Goal: Information Seeking & Learning: Learn about a topic

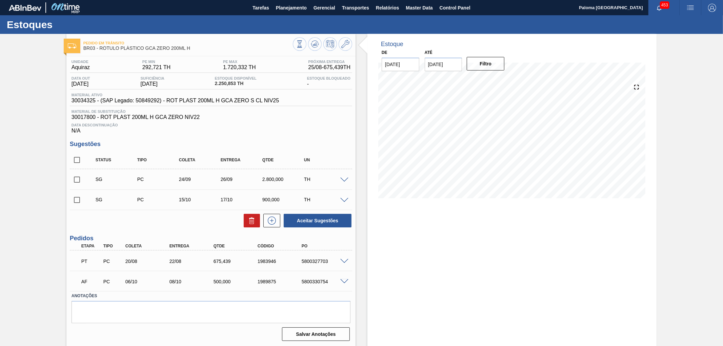
click at [453, 62] on input "08/09/2025" at bounding box center [444, 65] width 38 height 14
click at [498, 79] on div "Previous Month Next Month setembro 2025 dom seg ter qua qui sex sab 31 1 2 3 4 …" at bounding box center [466, 115] width 82 height 80
click at [498, 79] on div "setembro 2025" at bounding box center [465, 81] width 81 height 6
click at [500, 82] on button "Next Month" at bounding box center [500, 80] width 5 height 5
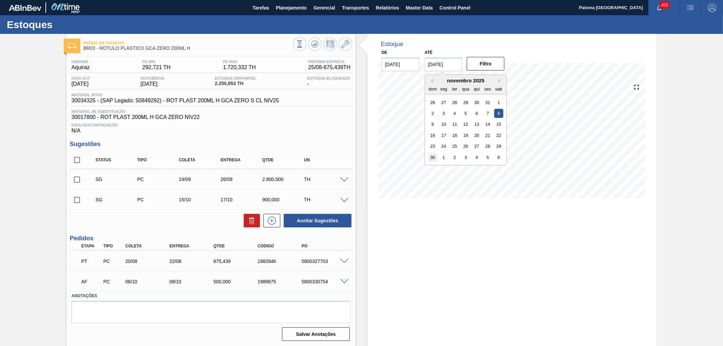
click at [435, 157] on div "30" at bounding box center [432, 157] width 9 height 9
type input "[DATE]"
click at [478, 65] on button "Filtro" at bounding box center [486, 64] width 38 height 14
click at [340, 46] on button at bounding box center [346, 44] width 14 height 14
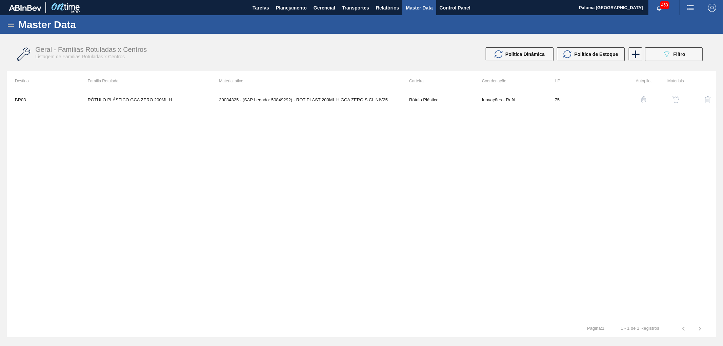
click at [675, 103] on button "button" at bounding box center [676, 100] width 16 height 16
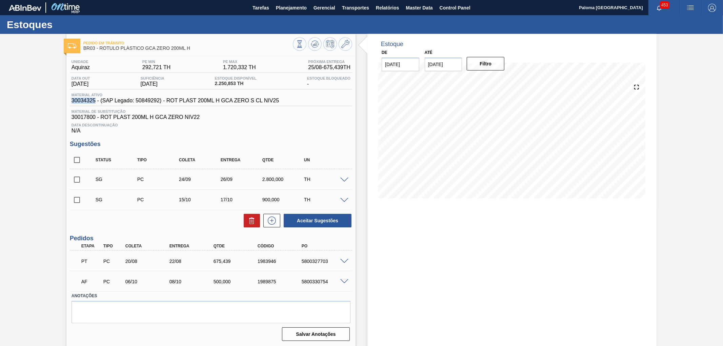
drag, startPoint x: 76, startPoint y: 102, endPoint x: 95, endPoint y: 102, distance: 18.6
click at [95, 102] on div "Material ativo 30034325 - (SAP Legado: 50849292) - ROT PLAST 200ML H GCA ZERO S…" at bounding box center [175, 98] width 211 height 11
copy span "30034325"
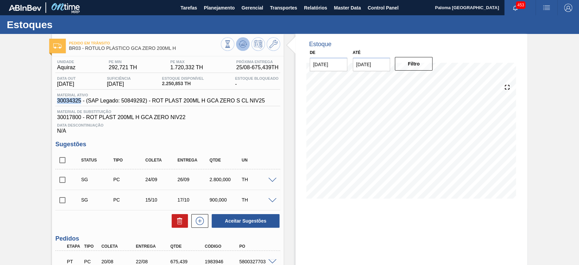
click at [242, 46] on icon at bounding box center [243, 44] width 8 height 8
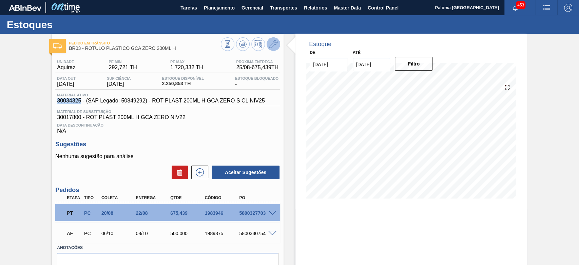
click at [272, 47] on icon at bounding box center [273, 44] width 8 height 8
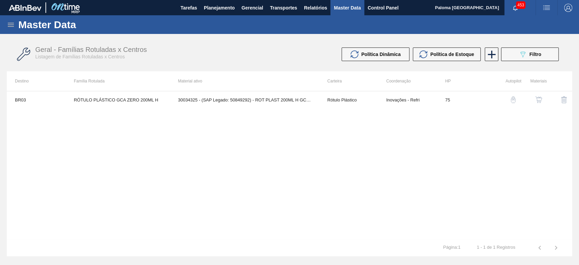
click at [535, 99] on img "button" at bounding box center [538, 99] width 7 height 7
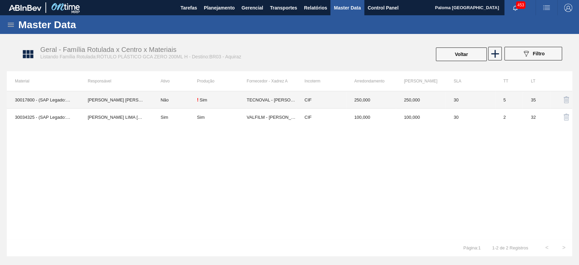
click at [201, 103] on td "! Sim" at bounding box center [221, 99] width 49 height 17
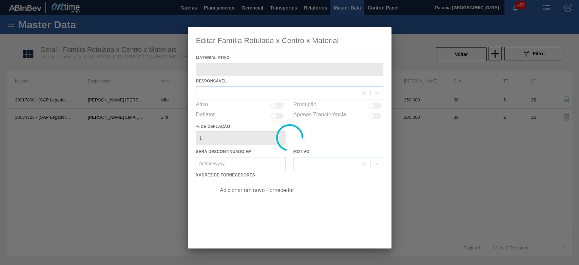
type ativo "30017800 - (SAP Legado: 50802596) - ROT PLAST 200ML H GCA ZERO NIV22"
checkbox input "true"
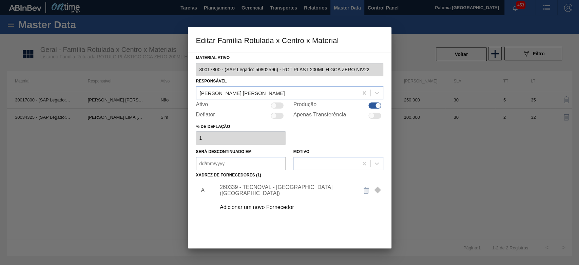
click at [288, 187] on div "260339 - TECNOVAL - LORENA (SP)" at bounding box center [286, 190] width 133 height 12
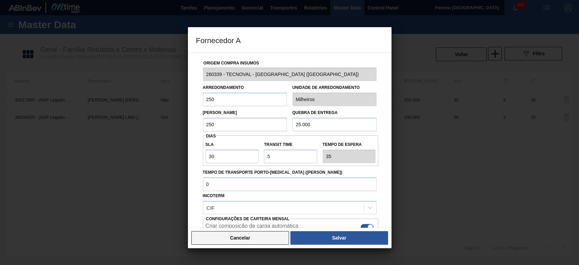
click at [274, 236] on button "Cancelar" at bounding box center [240, 238] width 98 height 14
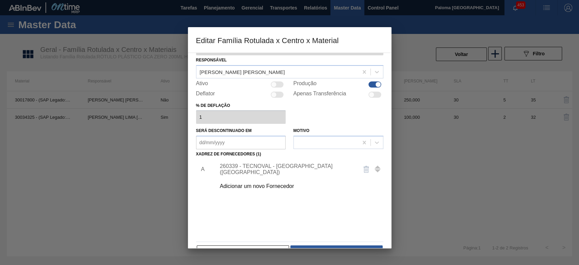
scroll to position [40, 0]
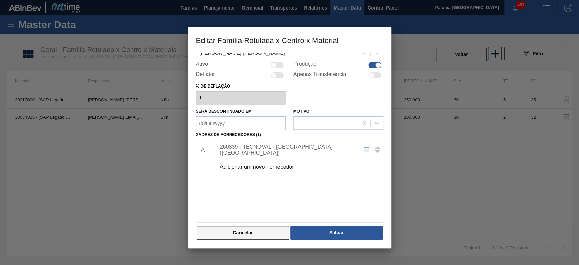
click at [276, 230] on button "Cancelar" at bounding box center [243, 233] width 93 height 14
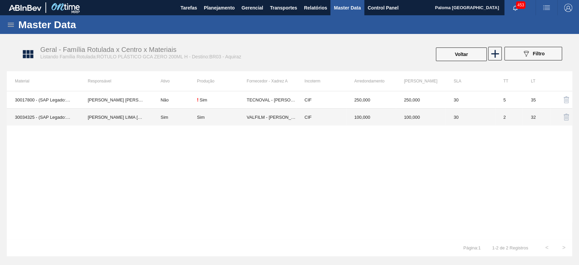
click at [382, 119] on td "100,000" at bounding box center [370, 116] width 49 height 17
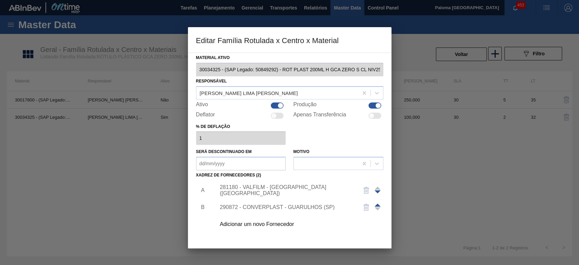
click at [281, 190] on div "281180 - VALFILM - LORENA (SP)" at bounding box center [286, 190] width 133 height 12
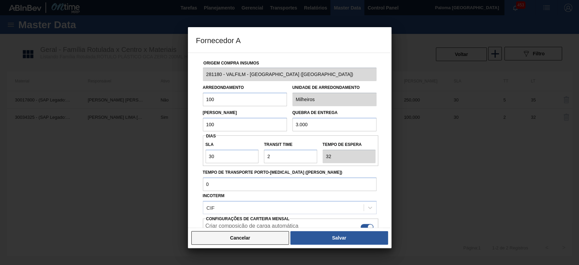
click at [272, 233] on button "Cancelar" at bounding box center [240, 238] width 98 height 14
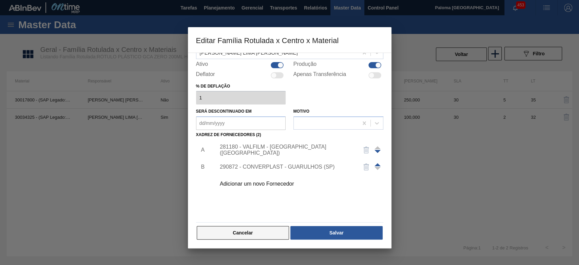
click at [271, 231] on button "Cancelar" at bounding box center [243, 233] width 93 height 14
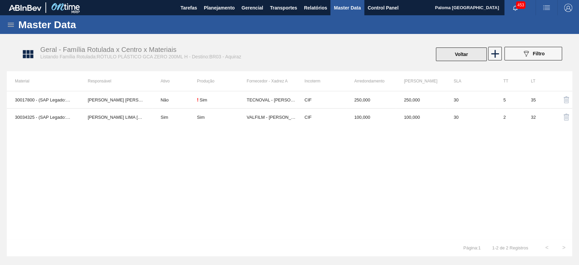
click at [451, 50] on button "Voltar" at bounding box center [461, 54] width 51 height 14
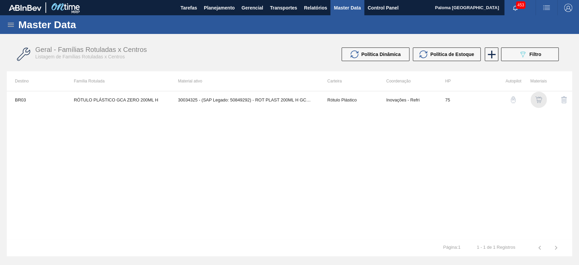
click at [539, 101] on img "button" at bounding box center [538, 99] width 7 height 7
click at [227, 10] on span "Planejamento" at bounding box center [219, 8] width 31 height 8
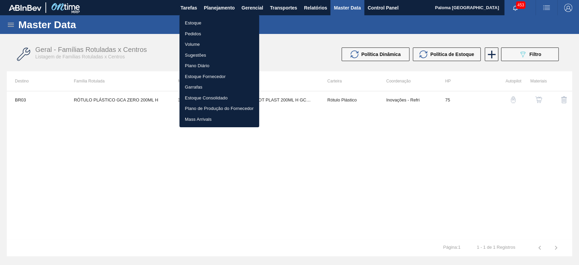
click at [200, 21] on li "Estoque" at bounding box center [219, 23] width 80 height 11
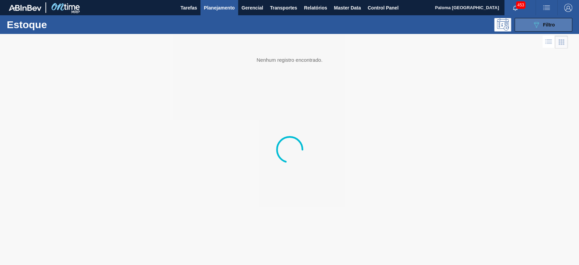
click at [534, 29] on button "089F7B8B-B2A5-4AFE-B5C0-19BA573D28AC Filtro" at bounding box center [543, 25] width 58 height 14
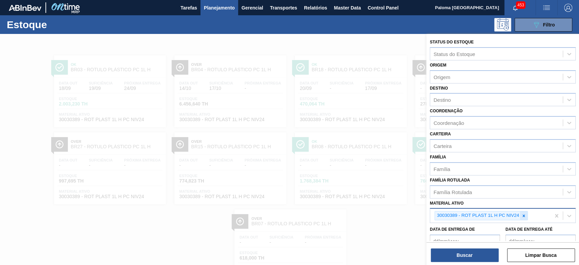
click at [521, 216] on icon at bounding box center [523, 215] width 5 height 5
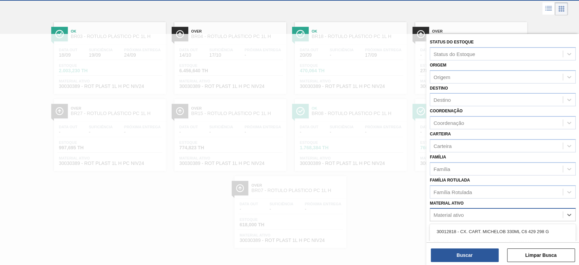
click at [513, 215] on div "Material ativo" at bounding box center [496, 215] width 133 height 10
paste ativo "30034325"
type ativo "30034325"
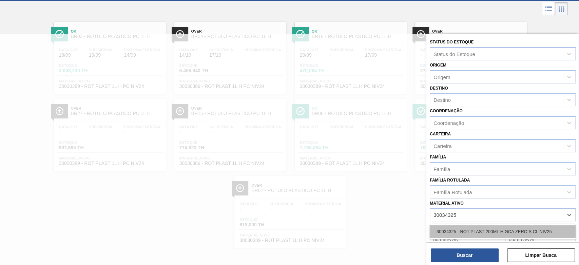
click at [468, 228] on div "30034325 - ROT PLAST 200ML H GCA ZERO S CL NIV25" at bounding box center [503, 231] width 146 height 13
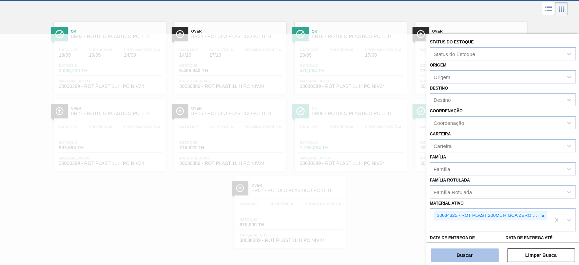
click at [467, 261] on button "Buscar" at bounding box center [465, 255] width 68 height 14
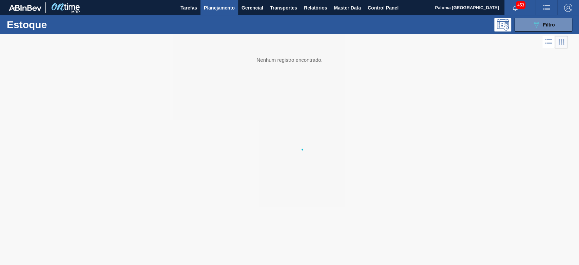
scroll to position [0, 0]
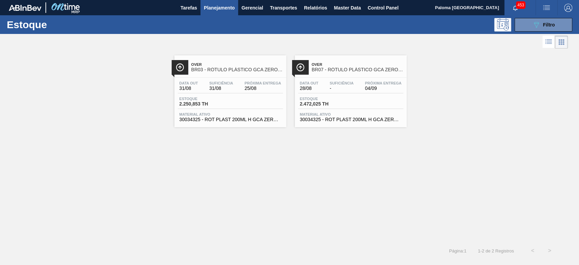
click at [353, 102] on div "Estoque 2.472,025 TH" at bounding box center [350, 103] width 105 height 12
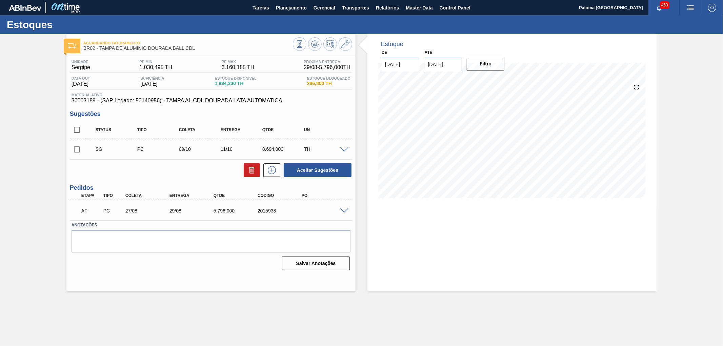
click at [341, 211] on span at bounding box center [344, 210] width 8 height 5
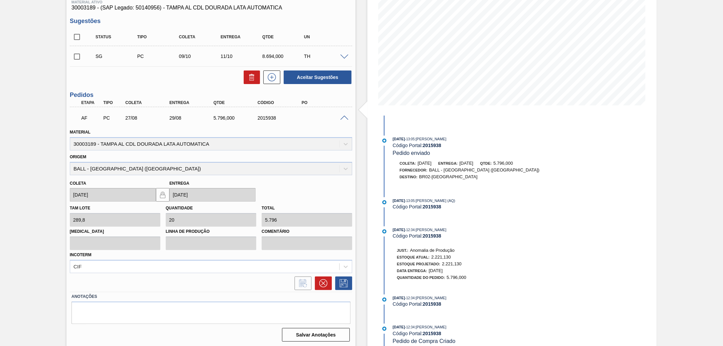
scroll to position [185, 0]
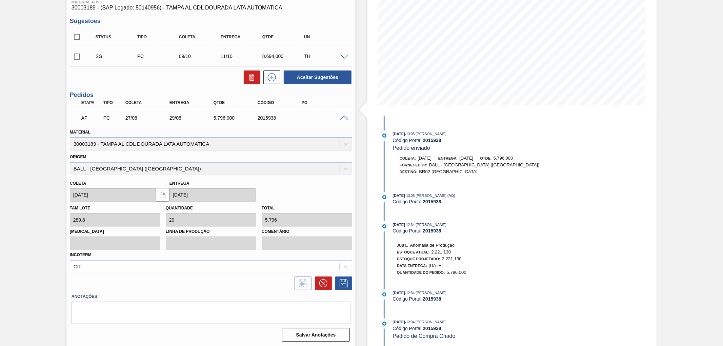
click at [263, 119] on div "2015938" at bounding box center [281, 117] width 50 height 5
copy div "2015938"
click at [270, 117] on div "2015938" at bounding box center [281, 117] width 50 height 5
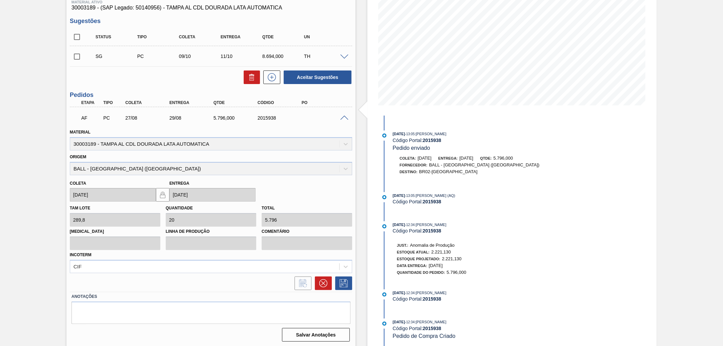
click at [580, 213] on div "Estoque De 25/08/2025 Até 30/11/2025 Filtro 20/09 Projeção de Estoque 4,302.83 …" at bounding box center [511, 144] width 289 height 406
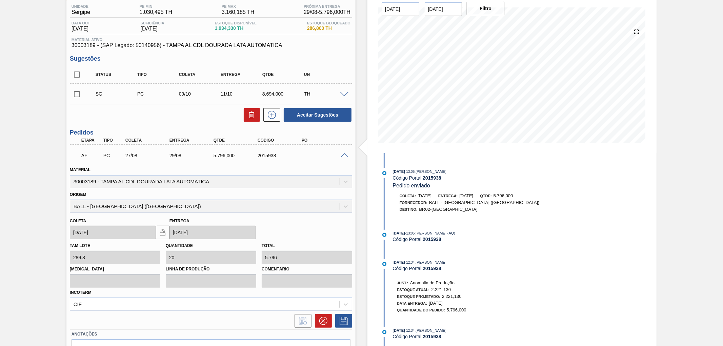
scroll to position [93, 0]
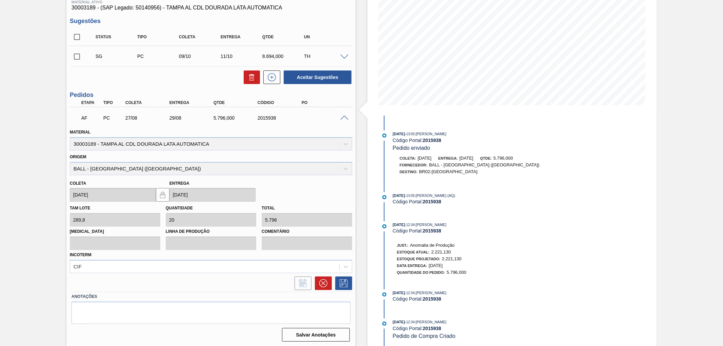
click at [267, 117] on div "2015938" at bounding box center [281, 117] width 50 height 5
copy div "2015938"
click at [583, 228] on div "Estoque De 25/08/2025 Até 30/11/2025 Filtro 01/09 Projeção de Estoque 6,588.554…" at bounding box center [511, 144] width 289 height 406
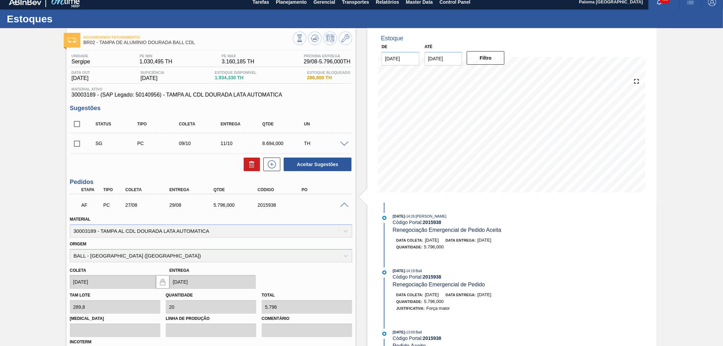
scroll to position [0, 0]
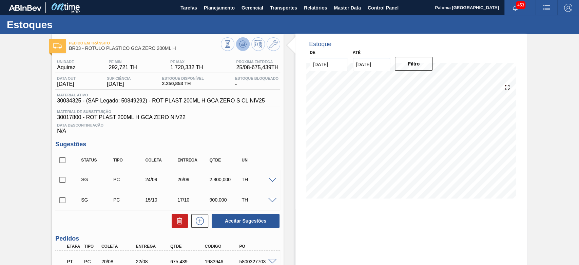
click at [243, 50] on button at bounding box center [243, 44] width 14 height 14
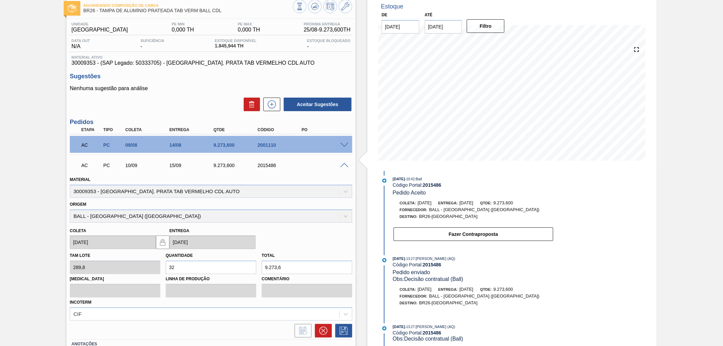
scroll to position [75, 0]
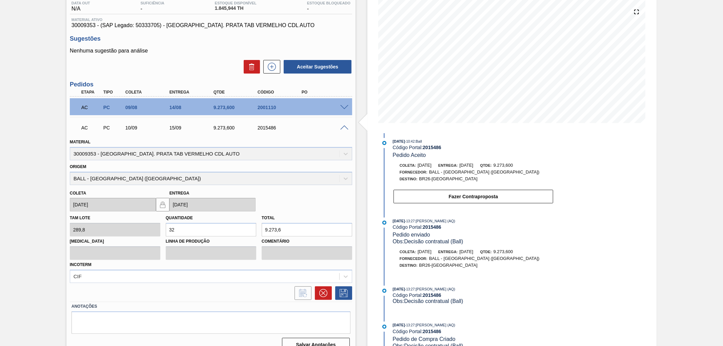
click at [340, 107] on span at bounding box center [344, 107] width 8 height 5
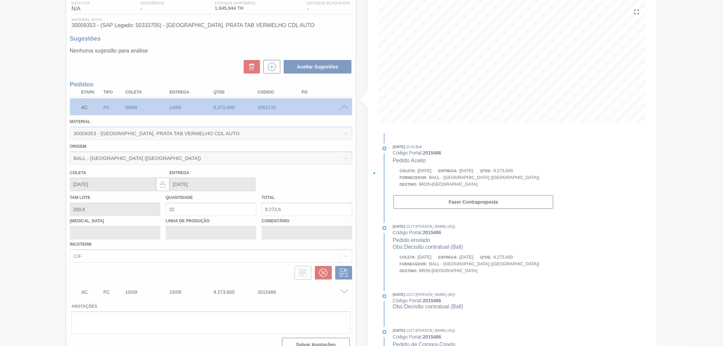
scroll to position [0, 0]
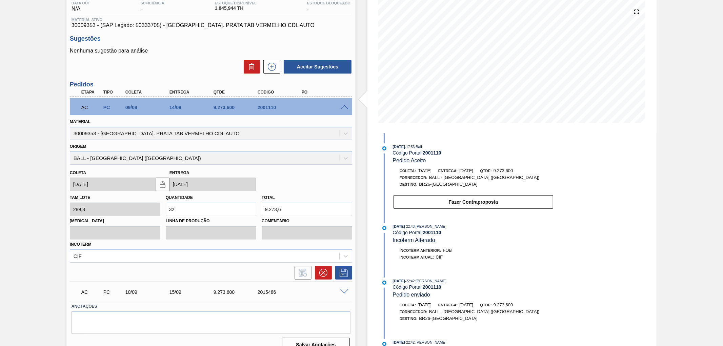
click at [340, 108] on span at bounding box center [344, 107] width 8 height 5
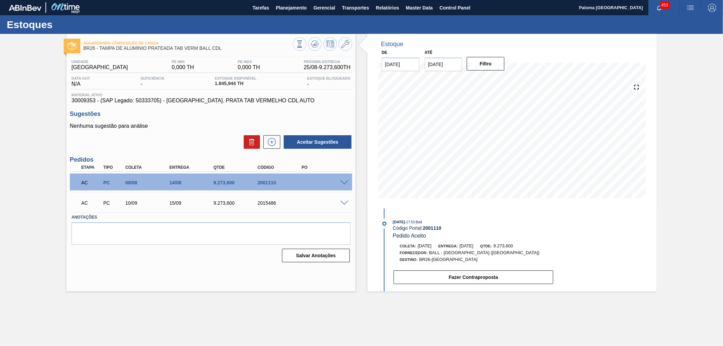
click at [344, 198] on div "AC PC 10/09 15/09 9.273,[PHONE_NUMBER]" at bounding box center [211, 202] width 282 height 17
click at [344, 201] on span at bounding box center [344, 203] width 8 height 5
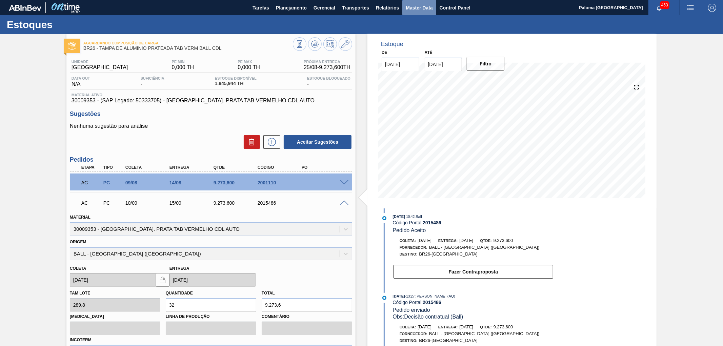
click at [418, 6] on span "Master Data" at bounding box center [419, 8] width 27 height 8
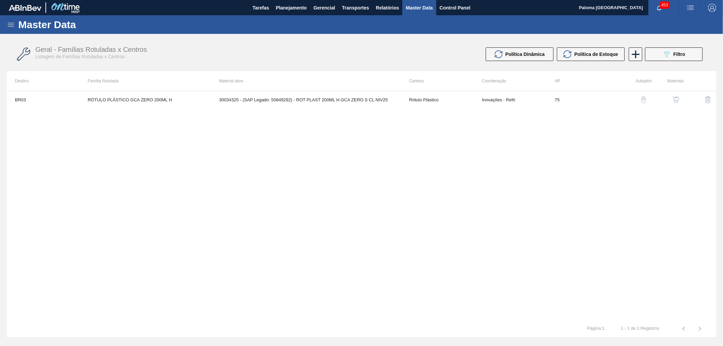
click at [12, 27] on icon at bounding box center [11, 25] width 8 height 8
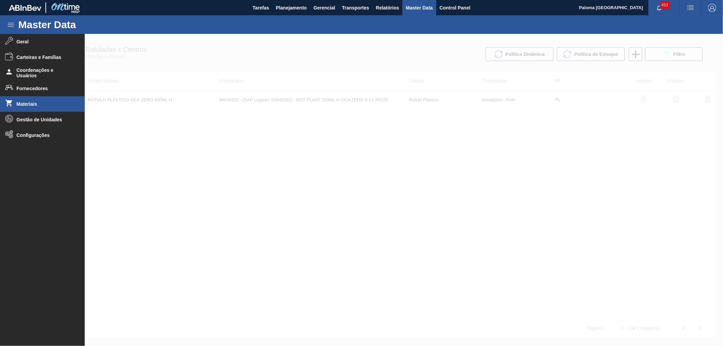
click at [30, 105] on span "Materiais" at bounding box center [45, 103] width 56 height 5
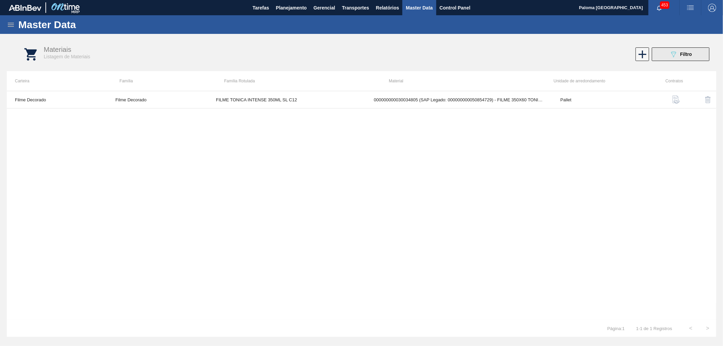
click at [686, 56] on span "Filtro" at bounding box center [686, 54] width 12 height 5
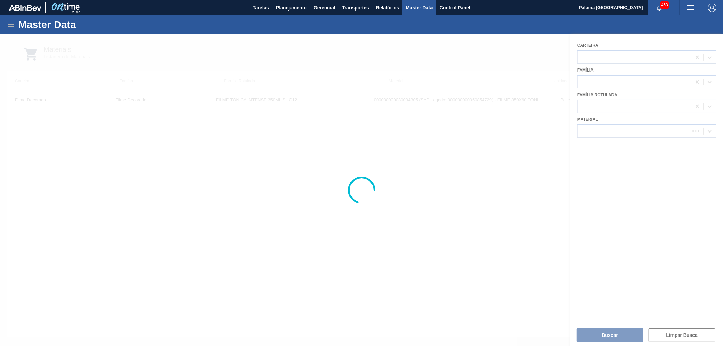
click at [612, 124] on div at bounding box center [361, 190] width 723 height 312
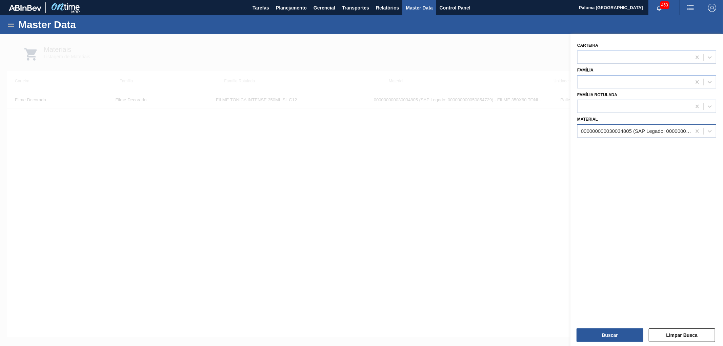
click at [614, 131] on div "000000000030034805 (SAP Legado: 000000000050854729) - FILME 350X60 TONICA INT 3…" at bounding box center [636, 131] width 111 height 6
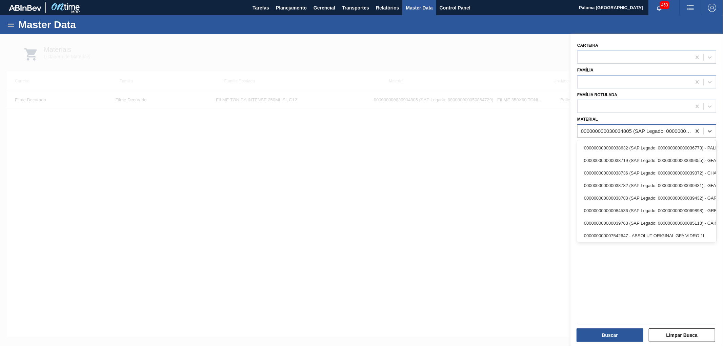
paste input "30035646"
type input "30035646"
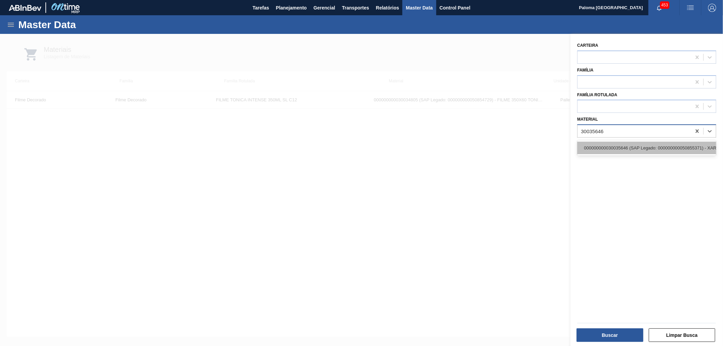
click at [622, 148] on div "000000000030035646 (SAP Legado: 000000000050855371) - XAROPE PINK LEMONADE CREP…" at bounding box center [646, 148] width 139 height 13
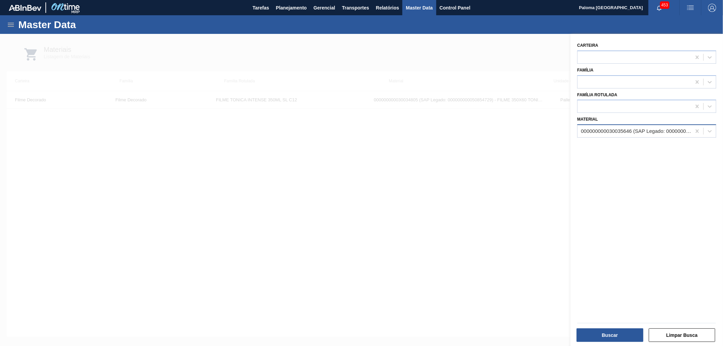
drag, startPoint x: 611, startPoint y: 334, endPoint x: 604, endPoint y: 335, distance: 6.5
click at [610, 334] on button "Buscar" at bounding box center [610, 335] width 67 height 14
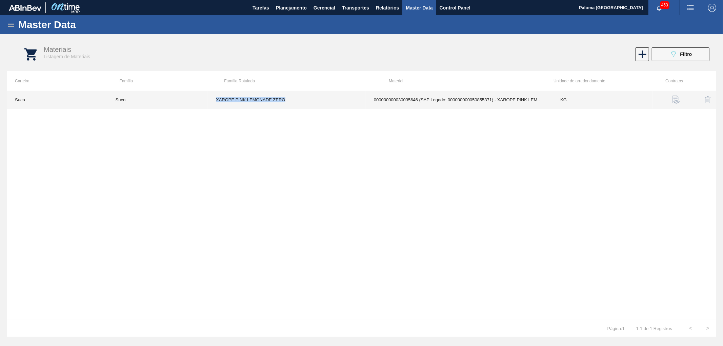
drag, startPoint x: 294, startPoint y: 97, endPoint x: 207, endPoint y: 100, distance: 86.5
click at [208, 100] on td "XAROPE PINK LEMONADE ZERO" at bounding box center [287, 99] width 158 height 17
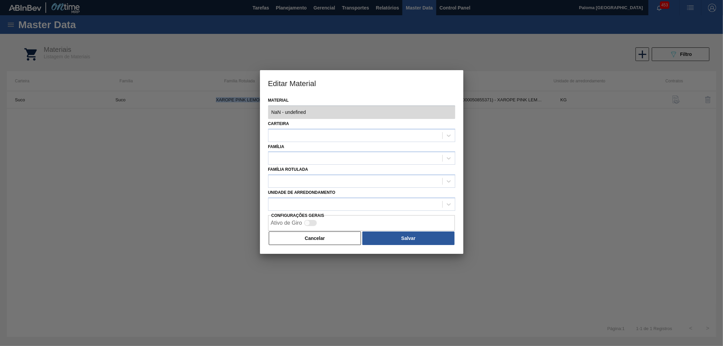
type input "30035646 - 000000000030035646 (SAP Legado: 000000000050855371) - XAROPE PINK LE…"
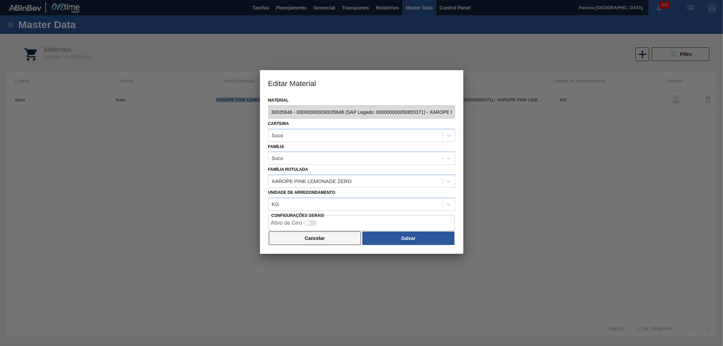
copy td "XAROPE PINK LEMONADE ZERO"
click at [326, 236] on button "Cancelar" at bounding box center [315, 239] width 93 height 14
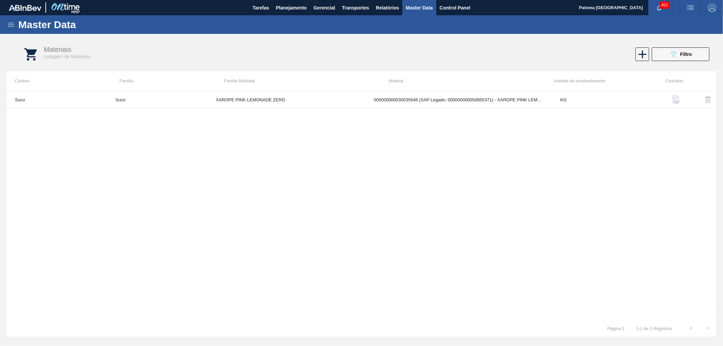
click at [16, 22] on div "Master Data" at bounding box center [361, 24] width 723 height 19
click at [13, 22] on icon at bounding box center [11, 25] width 8 height 8
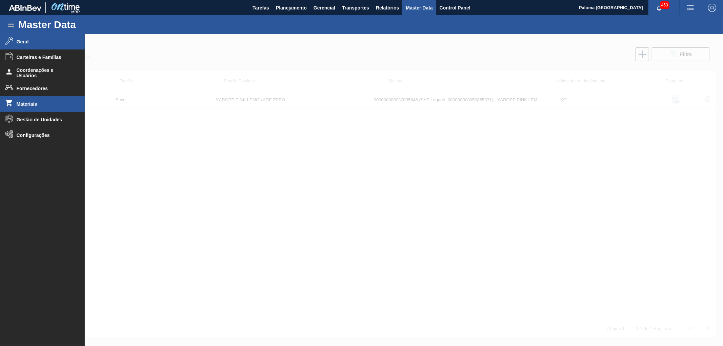
click at [24, 42] on span "Geral" at bounding box center [45, 41] width 56 height 5
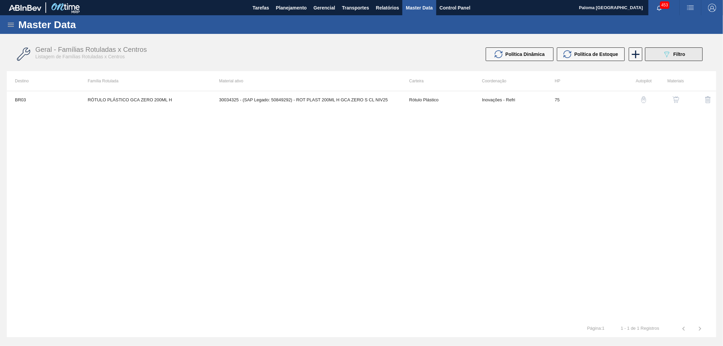
click at [667, 51] on icon "089F7B8B-B2A5-4AFE-B5C0-19BA573D28AC" at bounding box center [667, 54] width 8 height 8
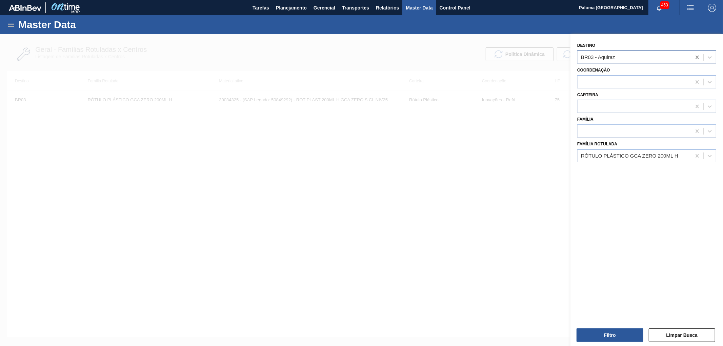
click at [694, 59] on icon at bounding box center [697, 57] width 7 height 7
click at [603, 151] on div "RÓTULO PLÁSTICO GCA ZERO 200ML H" at bounding box center [635, 156] width 114 height 10
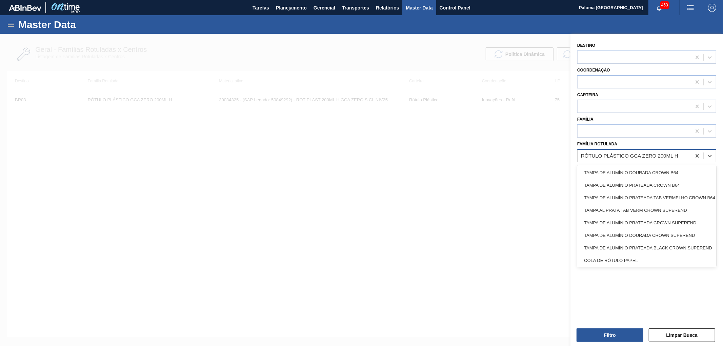
paste Rotulada "XAROPE PINK LEMONADE ZERO"
type Rotulada "XAROPE PINK LEMONADE ZERO"
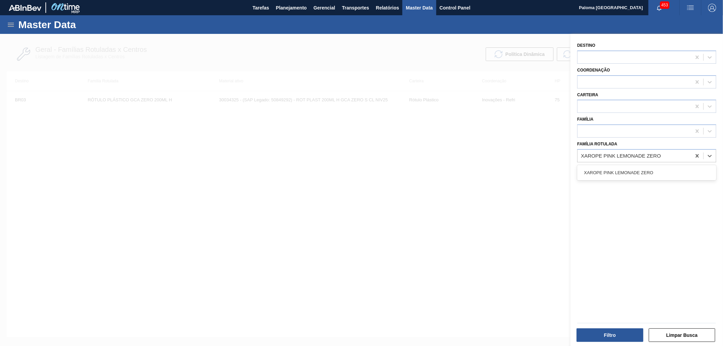
click at [599, 175] on div "XAROPE PINK LEMONADE ZERO" at bounding box center [646, 172] width 139 height 13
click at [605, 336] on button "Filtro" at bounding box center [610, 335] width 67 height 14
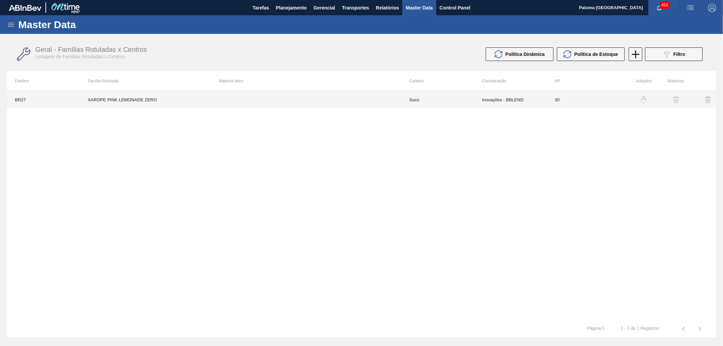
click at [394, 96] on td at bounding box center [306, 99] width 190 height 17
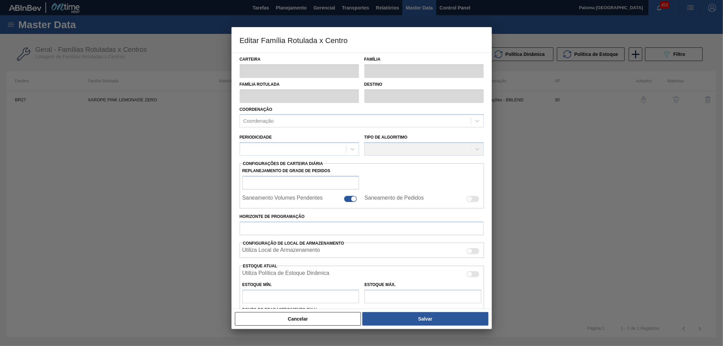
type input "Suco"
type input "XAROPE PINK LEMONADE ZERO"
type input "BR27 - Nova Minas"
type input "30"
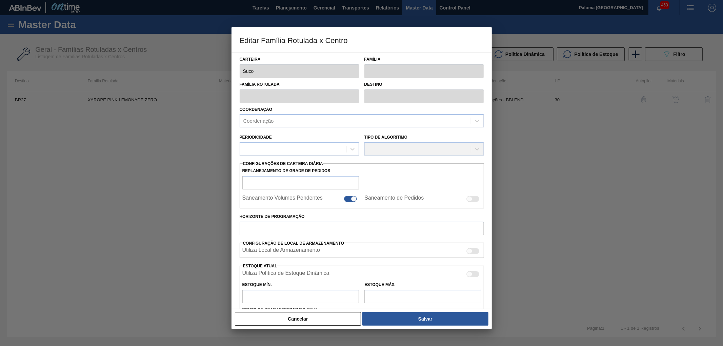
type input "0"
type input "100"
type input "0,000"
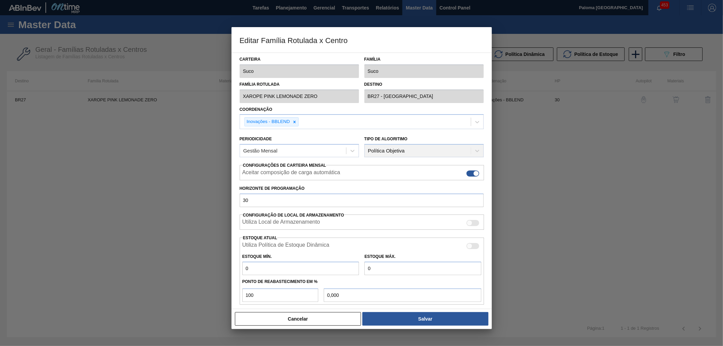
drag, startPoint x: 340, startPoint y: 324, endPoint x: 348, endPoint y: 317, distance: 11.1
click at [340, 324] on button "Cancelar" at bounding box center [298, 319] width 126 height 14
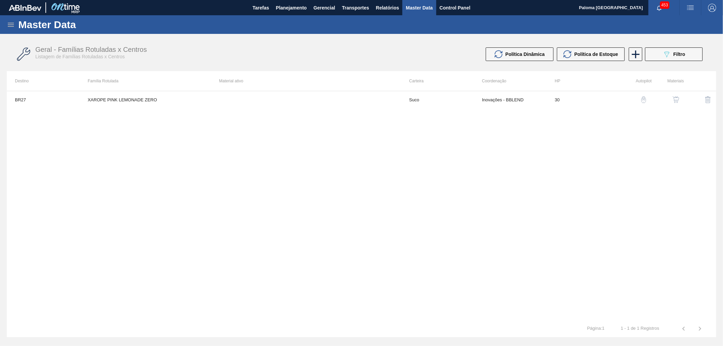
click at [673, 104] on button "button" at bounding box center [676, 100] width 16 height 16
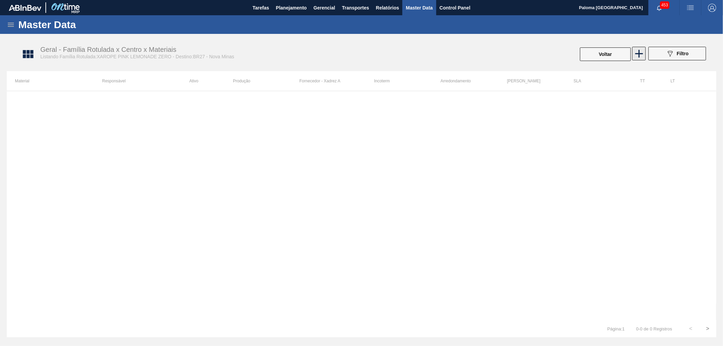
click at [637, 51] on icon at bounding box center [639, 53] width 13 height 13
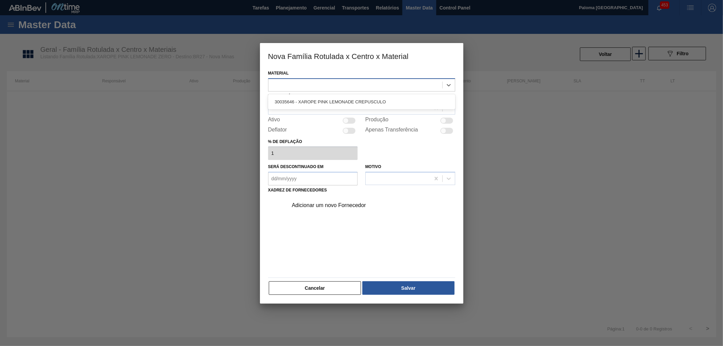
click at [289, 84] on div at bounding box center [355, 85] width 174 height 10
click at [290, 100] on div "30035646 - XAROPE PINK LEMONADE CREPUSCULO" at bounding box center [361, 102] width 187 height 13
click at [343, 106] on div at bounding box center [349, 108] width 162 height 10
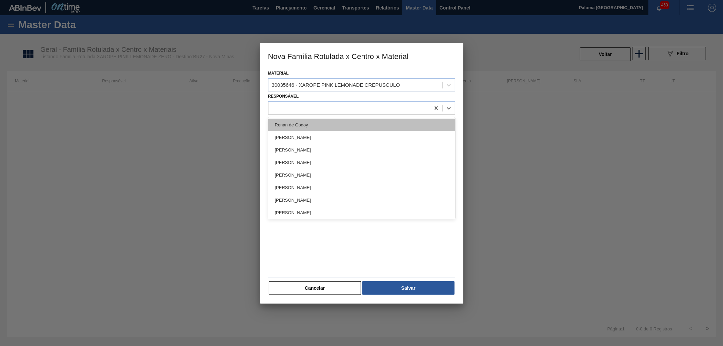
click at [324, 119] on div "Renan de Godoy" at bounding box center [361, 125] width 187 height 13
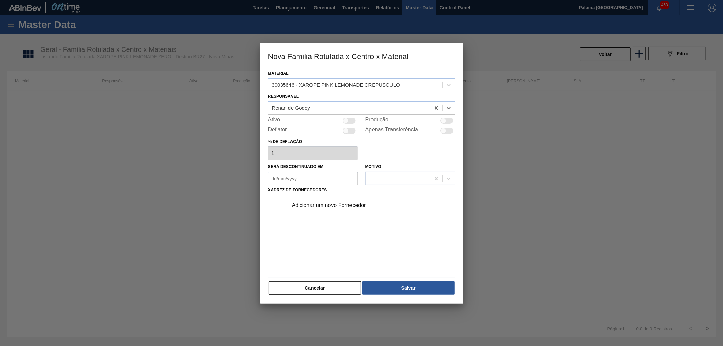
click at [320, 205] on div "Adicionar um novo Fornecedor" at bounding box center [358, 205] width 133 height 6
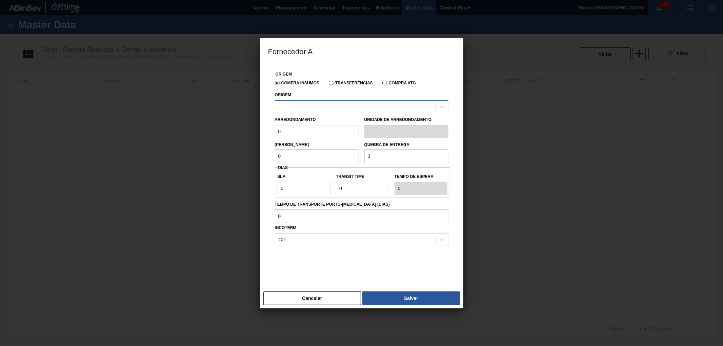
click at [309, 110] on div at bounding box center [355, 107] width 160 height 10
click at [320, 297] on button "Cancelar" at bounding box center [312, 299] width 98 height 14
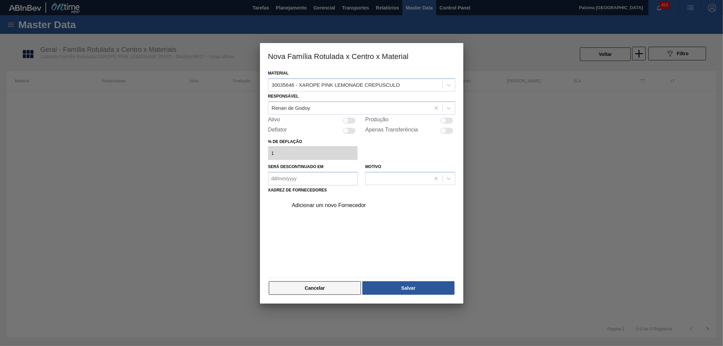
click at [324, 291] on button "Cancelar" at bounding box center [315, 288] width 93 height 14
